Goal: Check status

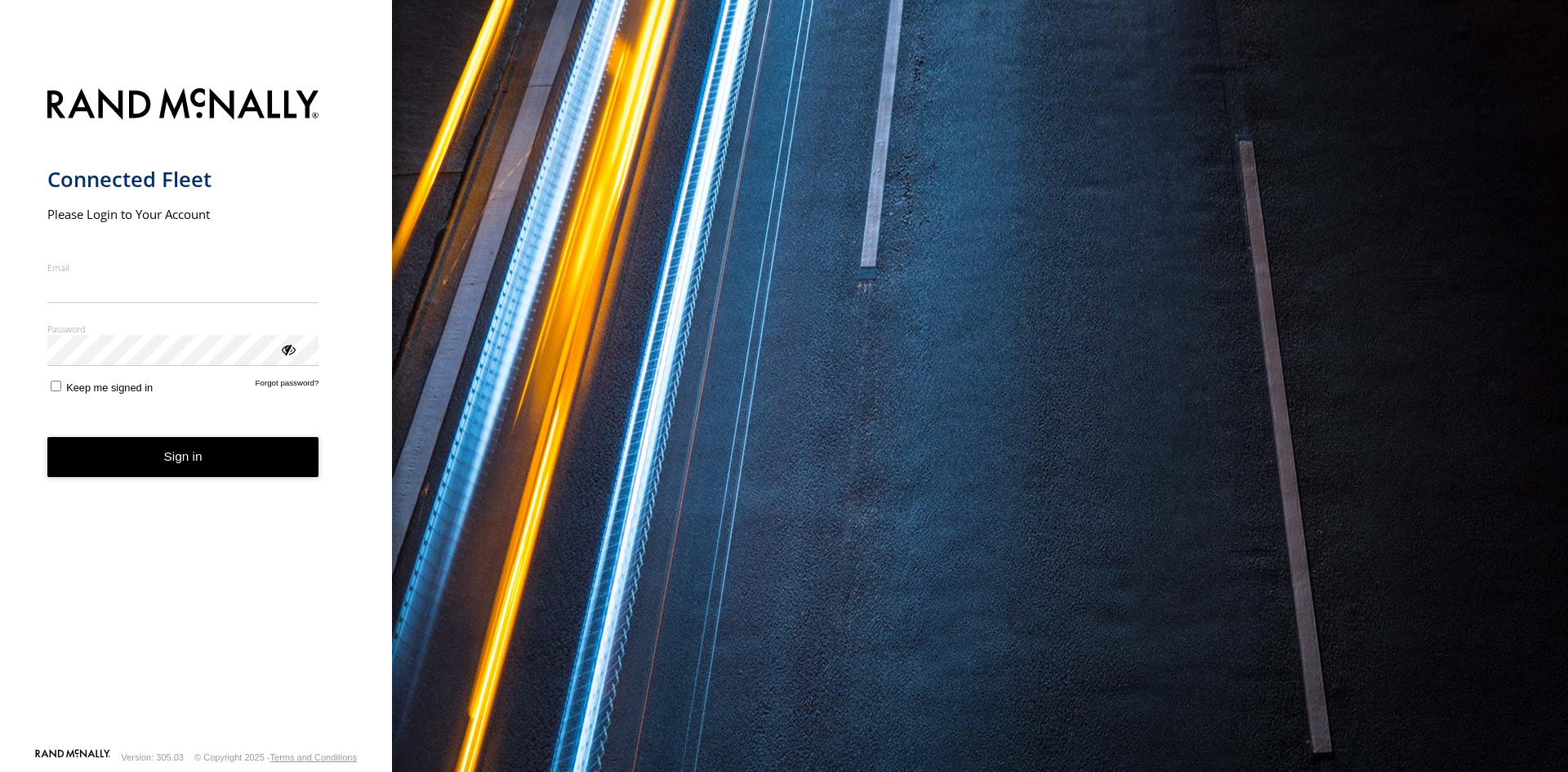
type input "**********"
click at [182, 468] on button "Sign in" at bounding box center [184, 457] width 272 height 40
